Goal: Task Accomplishment & Management: Complete application form

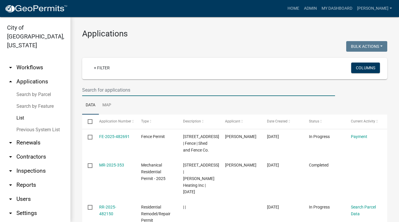
click at [147, 88] on input "text" at bounding box center [208, 90] width 253 height 12
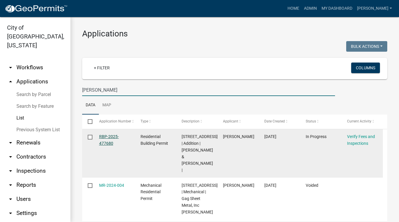
type input "kuschel"
click at [102, 143] on link "RBP-2025-477680" at bounding box center [109, 139] width 20 height 11
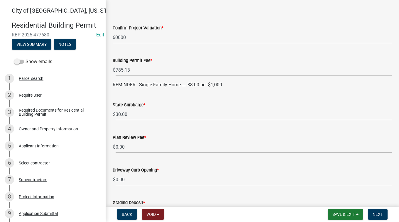
scroll to position [32, 0]
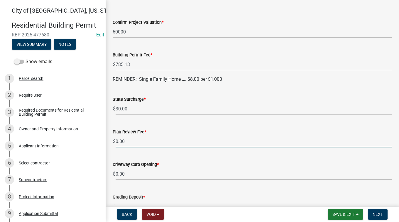
click at [127, 143] on input "0.00" at bounding box center [254, 141] width 277 height 12
type input "0"
click at [175, 147] on input "100.00" at bounding box center [254, 141] width 277 height 12
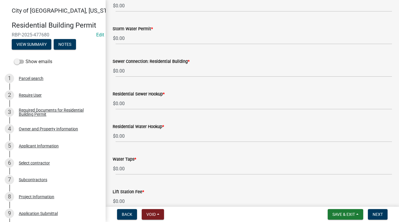
scroll to position [329, 0]
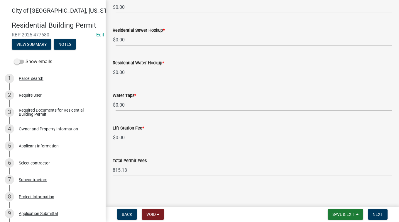
type input "100.00"
click at [383, 214] on span "Next" at bounding box center [378, 214] width 10 height 5
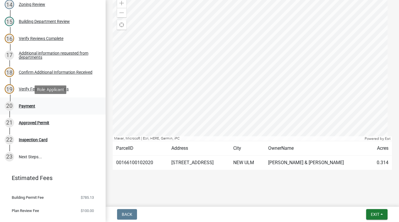
scroll to position [294, 0]
click at [26, 109] on div "20 Payment" at bounding box center [51, 105] width 92 height 9
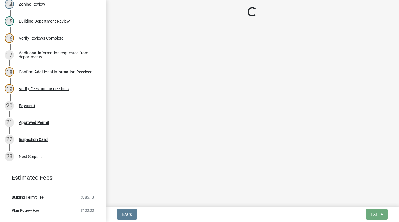
select select "3: 3"
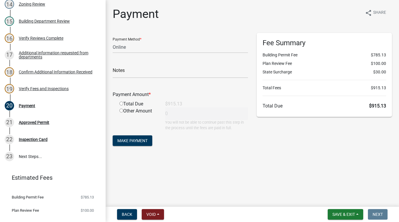
click at [137, 103] on div "Total Due" at bounding box center [138, 103] width 46 height 7
click at [123, 104] on div "Total Due" at bounding box center [138, 103] width 46 height 7
click at [120, 103] on input "radio" at bounding box center [121, 104] width 4 height 4
radio input "true"
type input "915.13"
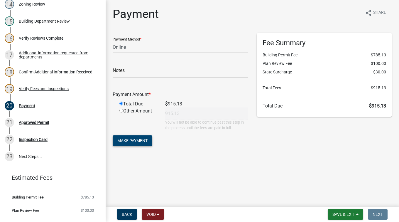
click at [136, 141] on span "Make Payment" at bounding box center [132, 140] width 30 height 5
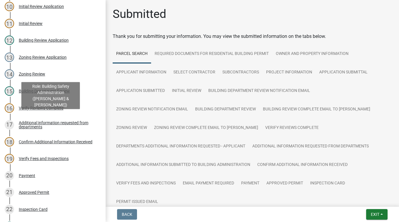
scroll to position [335, 0]
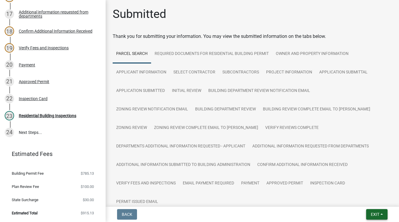
click at [371, 214] on span "Exit" at bounding box center [375, 214] width 9 height 5
click at [367, 202] on button "Save & Exit" at bounding box center [364, 199] width 47 height 14
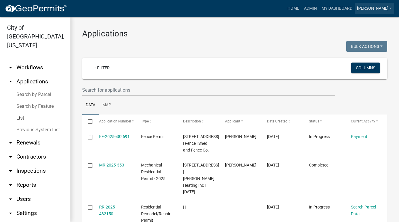
click at [386, 7] on link "[PERSON_NAME]" at bounding box center [375, 8] width 40 height 11
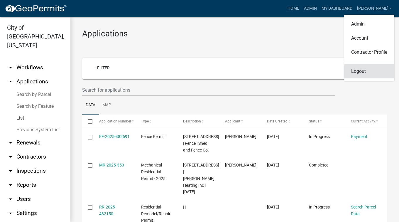
click at [359, 71] on link "Logout" at bounding box center [369, 71] width 50 height 14
